Goal: Find specific page/section: Find specific page/section

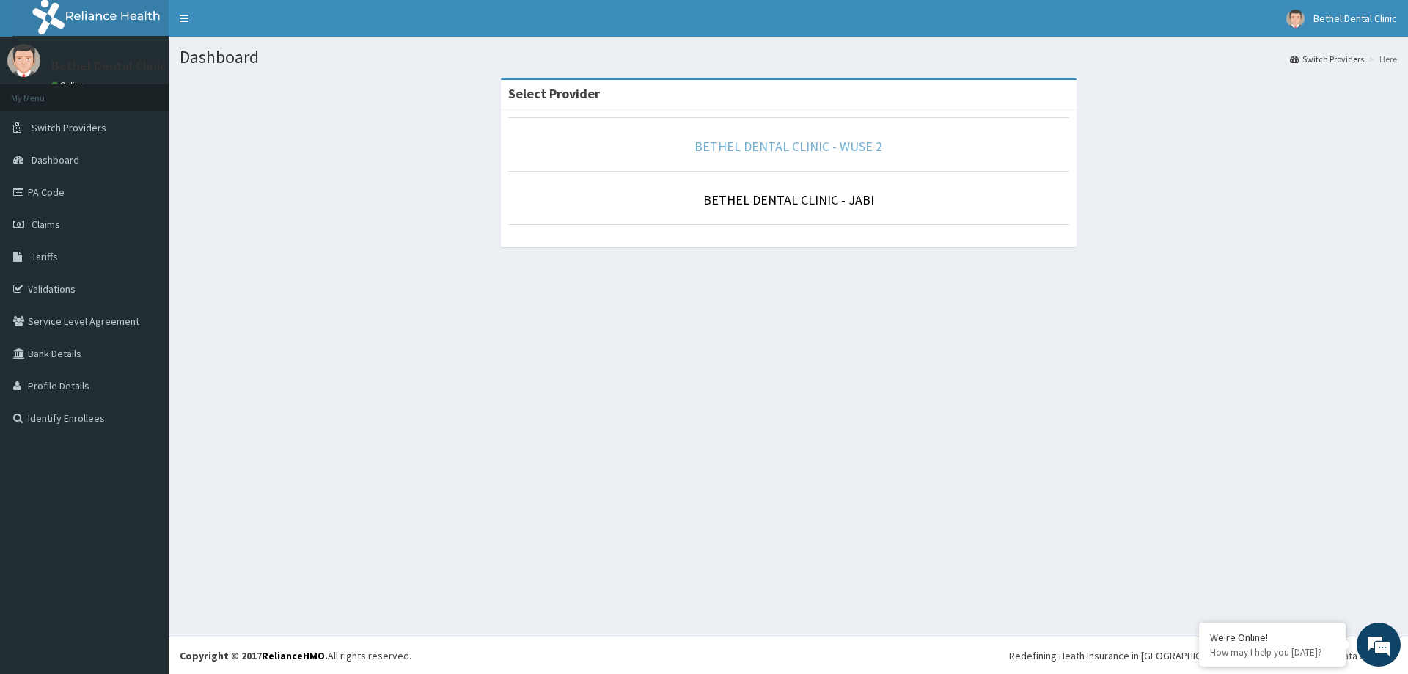
click at [807, 152] on link "BETHEL DENTAL CLINIC - WUSE 2" at bounding box center [789, 146] width 188 height 17
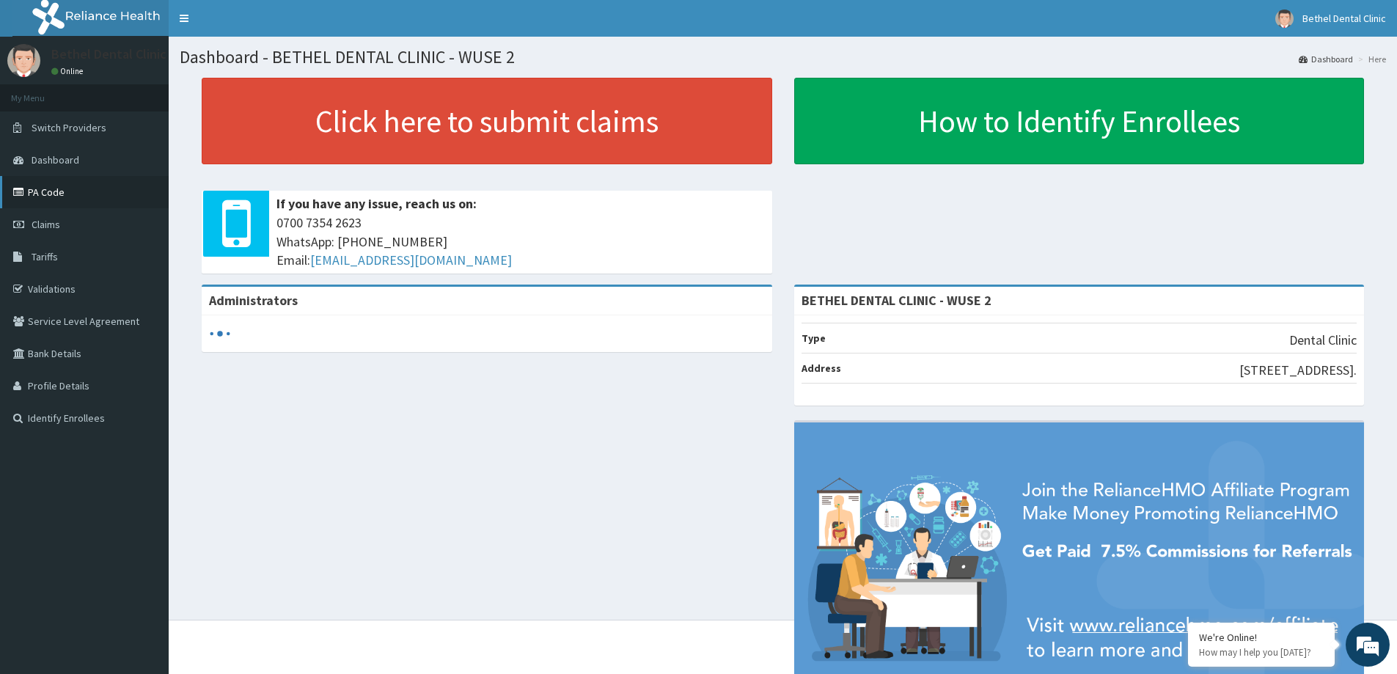
click at [83, 194] on link "PA Code" at bounding box center [84, 192] width 169 height 32
